Goal: Task Accomplishment & Management: Use online tool/utility

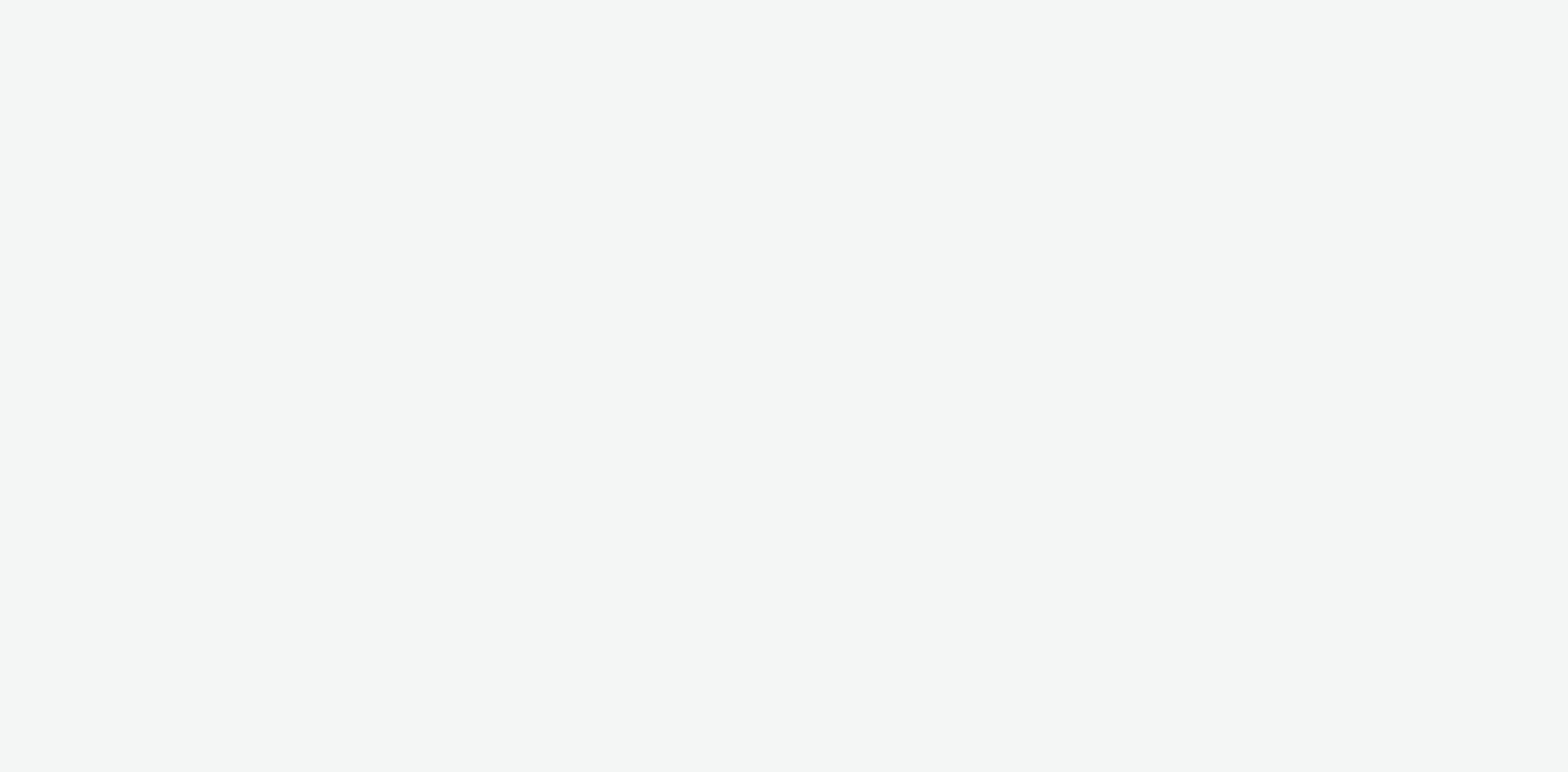
select select "c2295f28-7c96-446f-b279-53c23ee2b854"
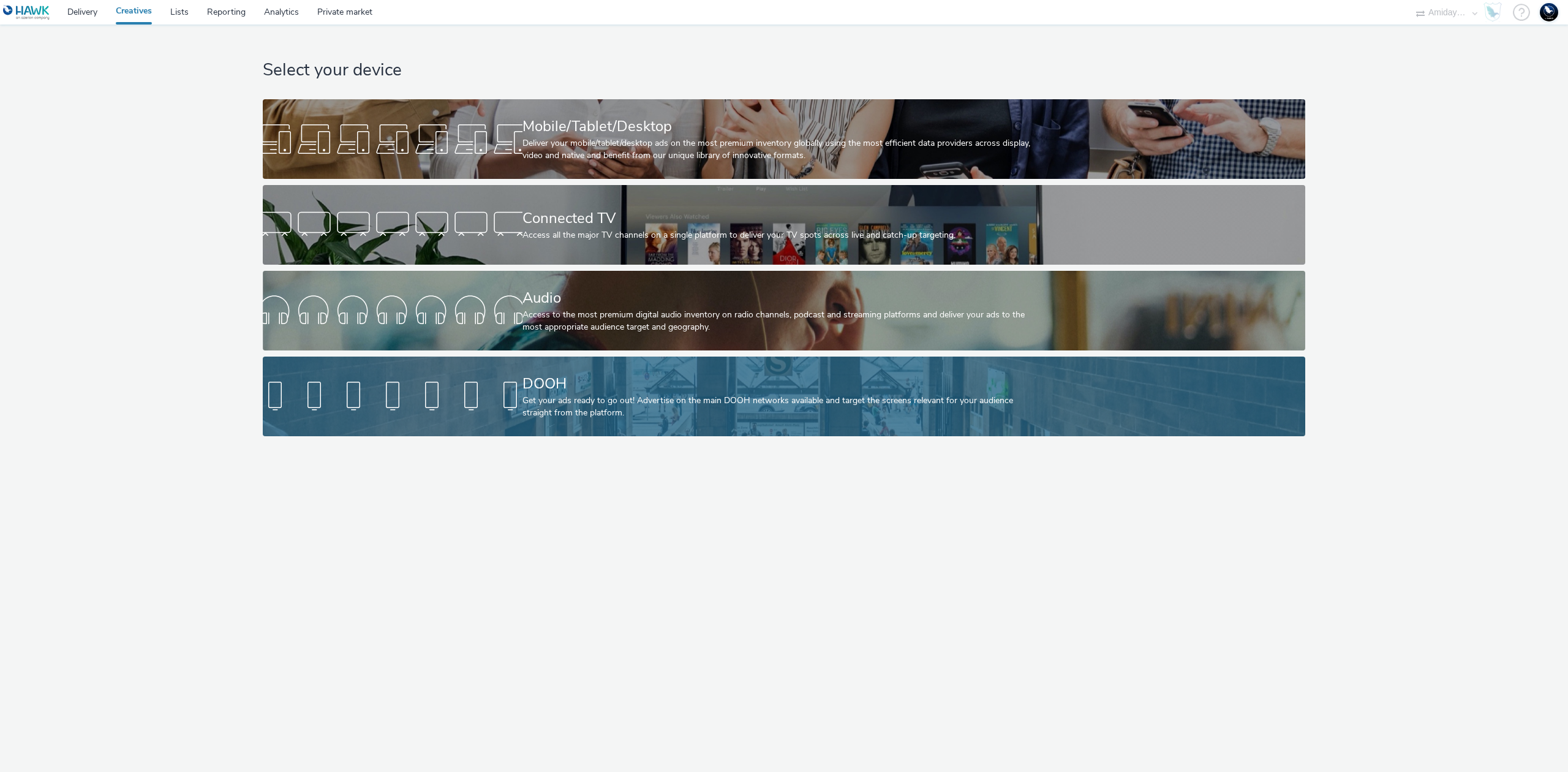
click at [782, 405] on div "Get your ads ready to go out! Advertise on the main DOOH networks available and…" at bounding box center [782, 407] width 519 height 25
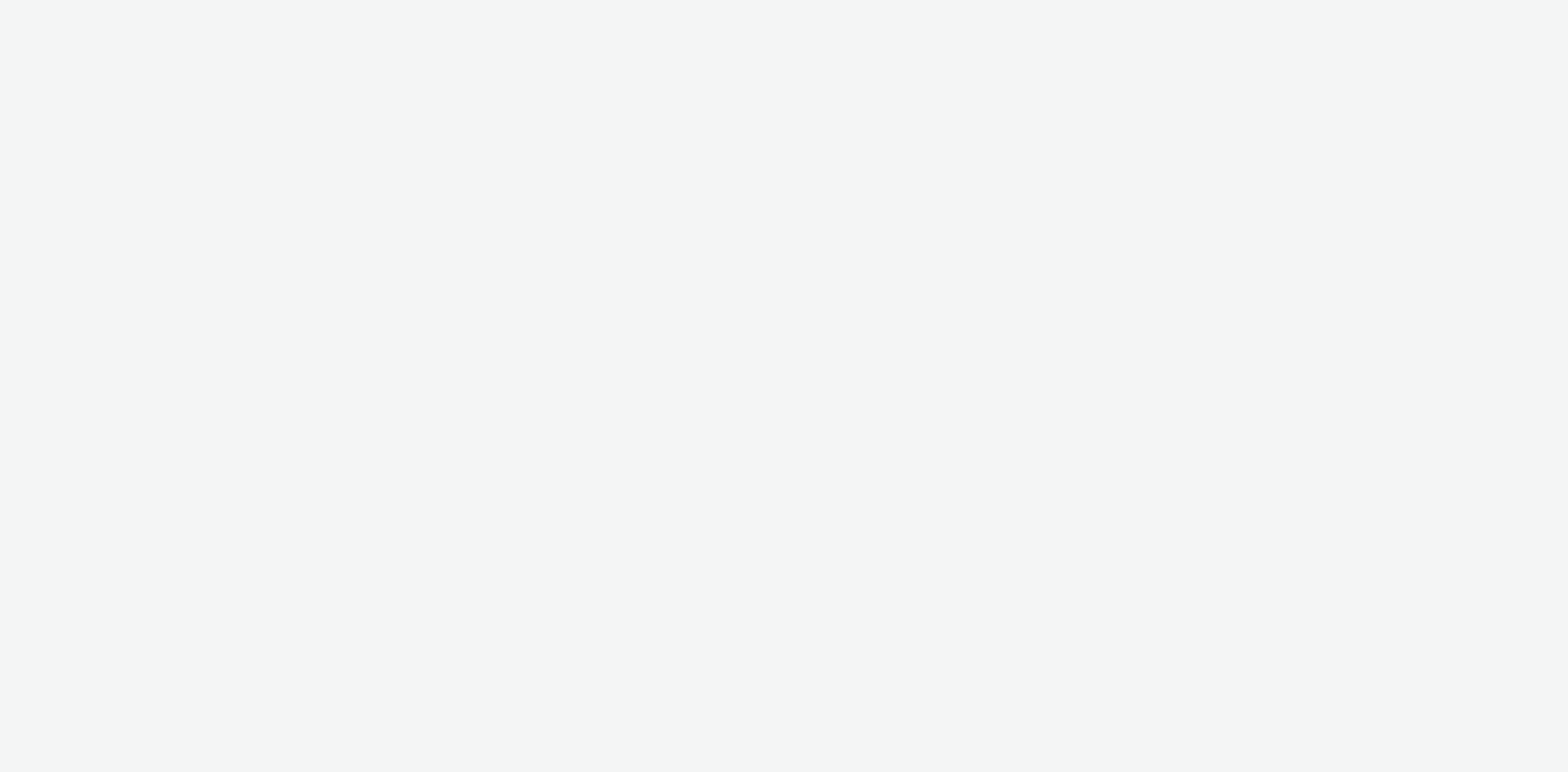
select select "c2295f28-7c96-446f-b279-53c23ee2b854"
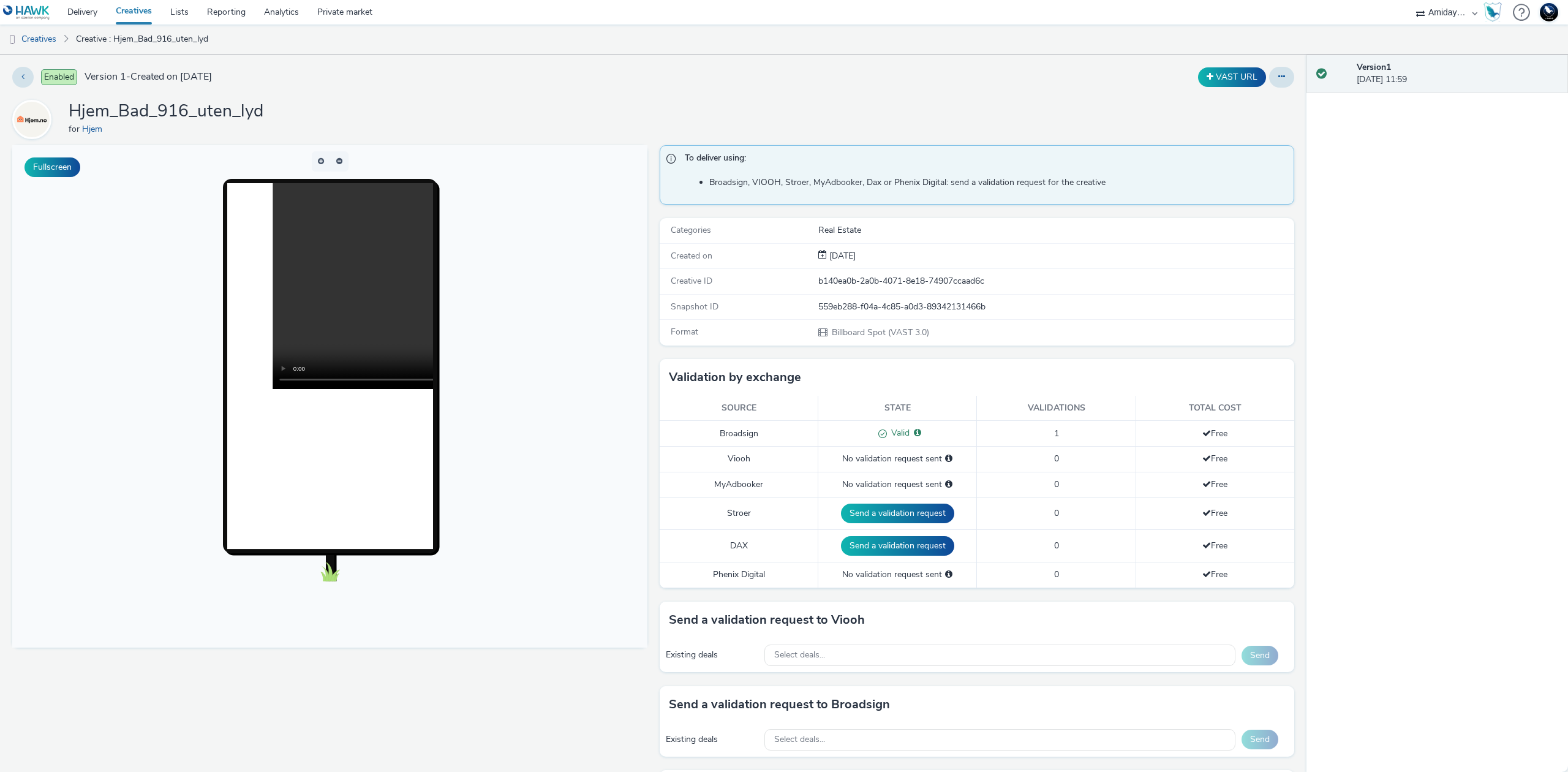
click at [1401, 231] on div "Version 1 30 July 2025, 11:59" at bounding box center [1437, 413] width 262 height 717
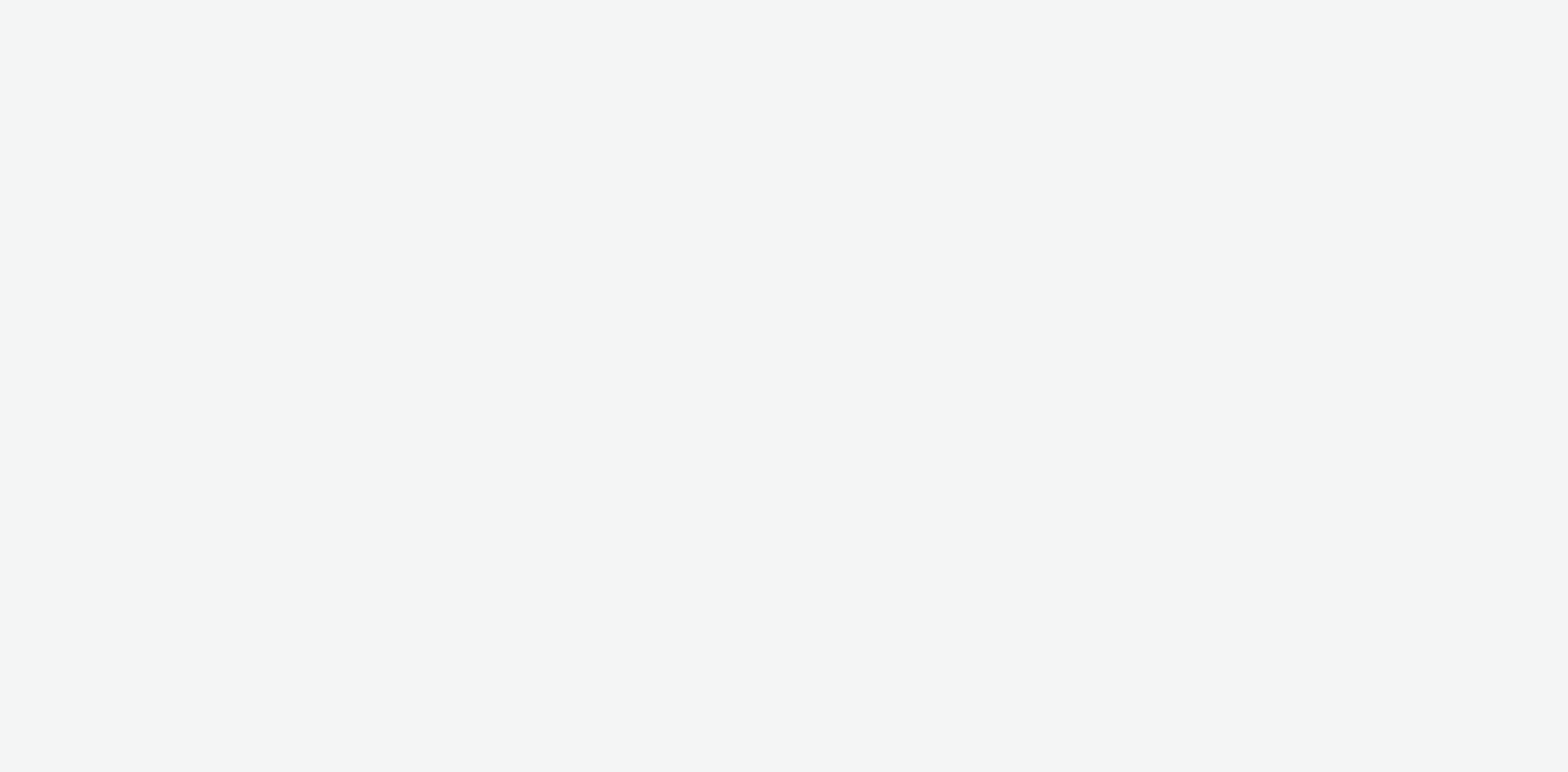
select select "c2295f28-7c96-446f-b279-53c23ee2b854"
